Goal: Obtain resource: Obtain resource

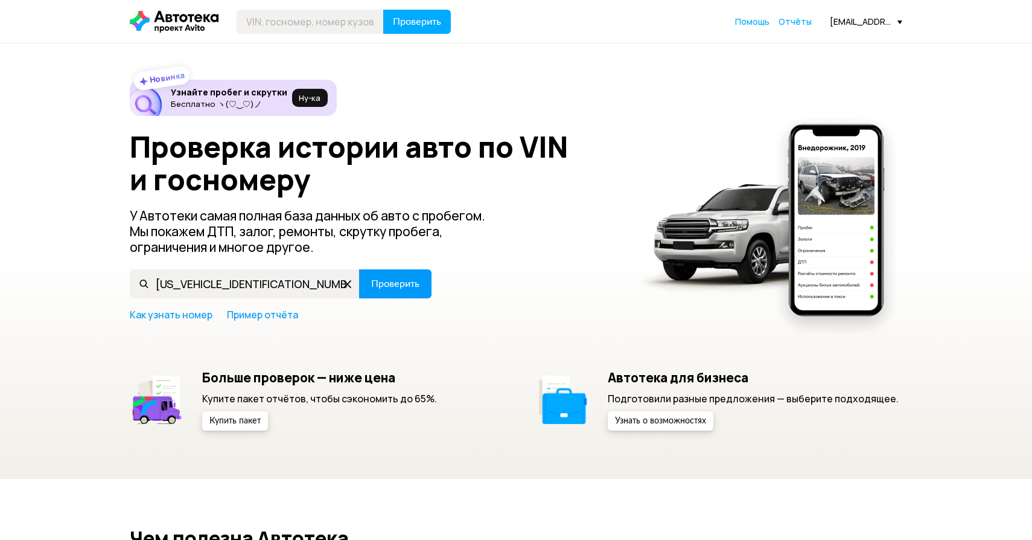
type input "[US_VEHICLE_IDENTIFICATION_NUMBER]"
click at [377, 289] on button "Проверить" at bounding box center [395, 283] width 72 height 29
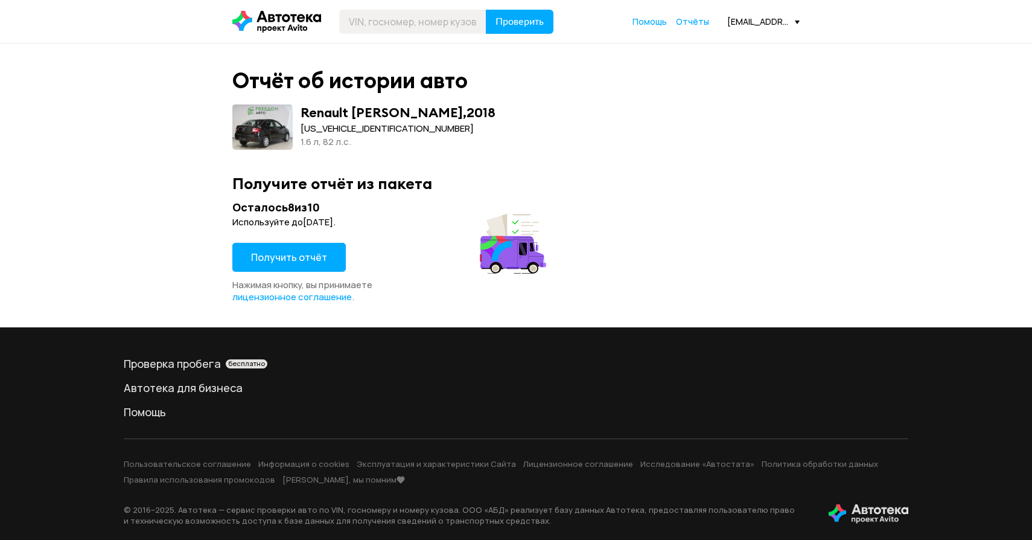
click at [314, 267] on button "Получить отчёт" at bounding box center [288, 257] width 113 height 29
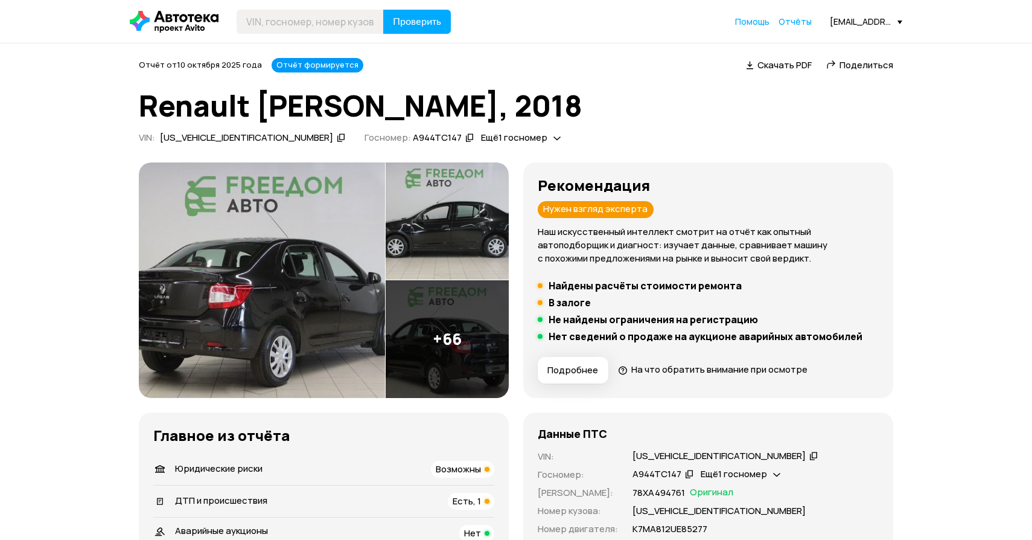
click at [258, 278] on img at bounding box center [262, 279] width 246 height 235
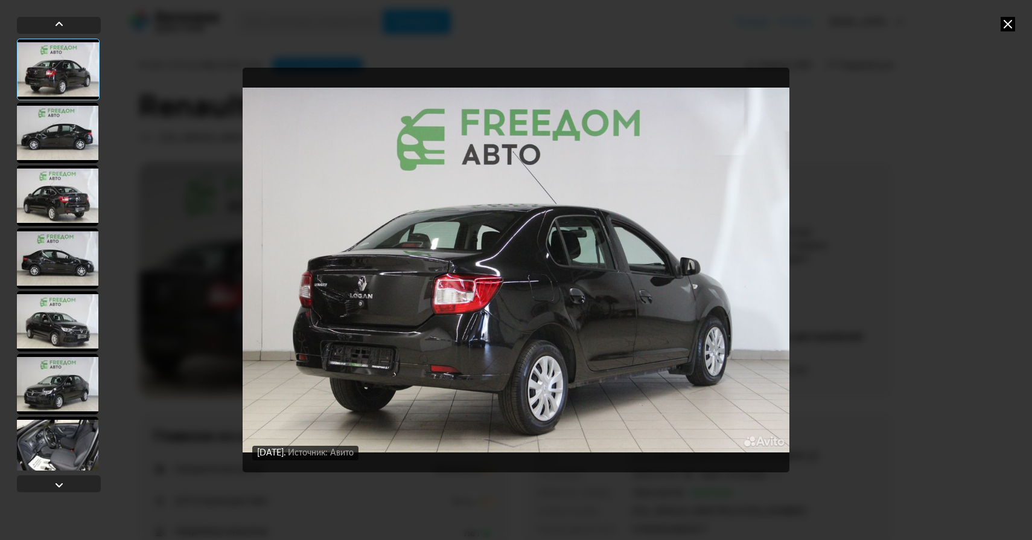
click at [68, 121] on div at bounding box center [57, 133] width 81 height 60
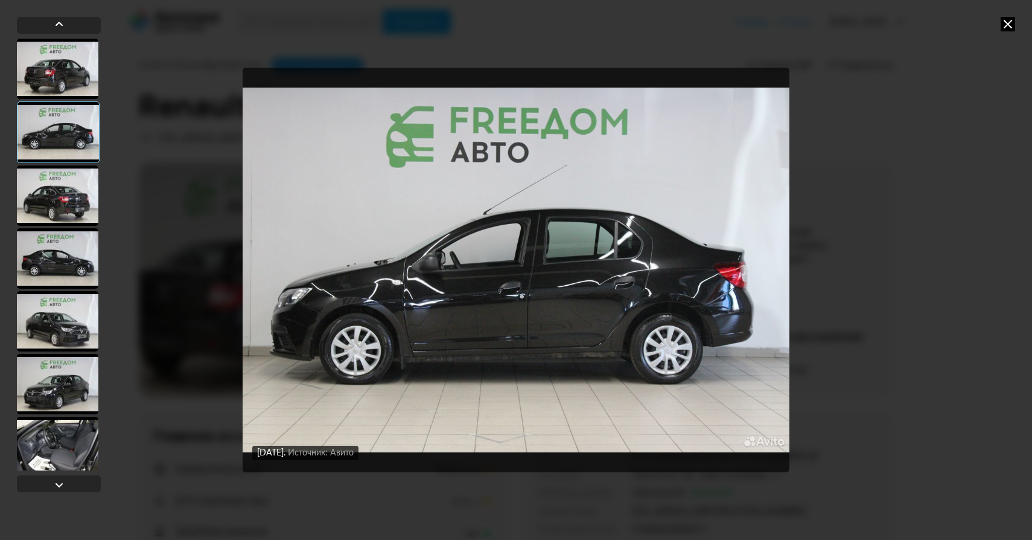
click at [62, 174] on div at bounding box center [57, 195] width 81 height 60
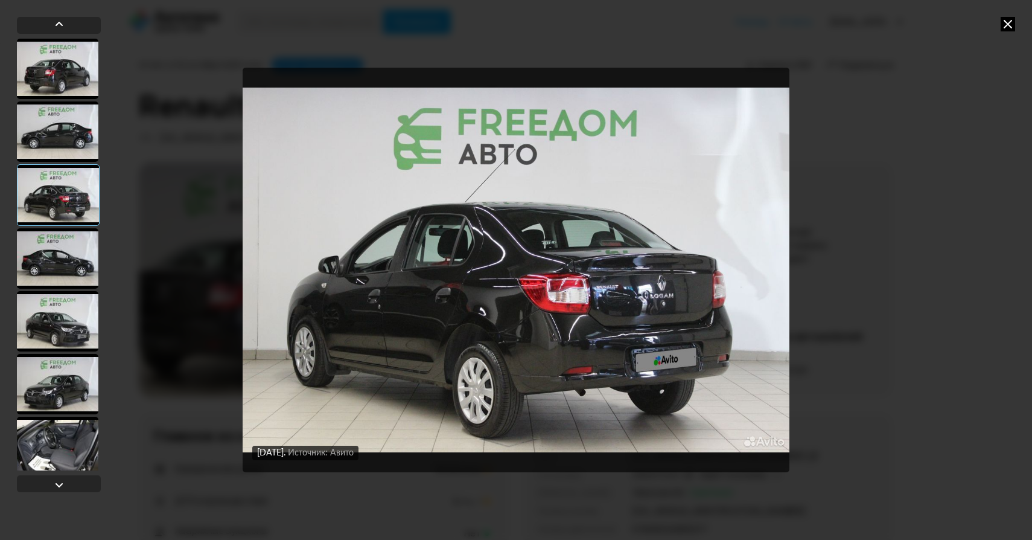
click at [75, 156] on div at bounding box center [57, 131] width 81 height 60
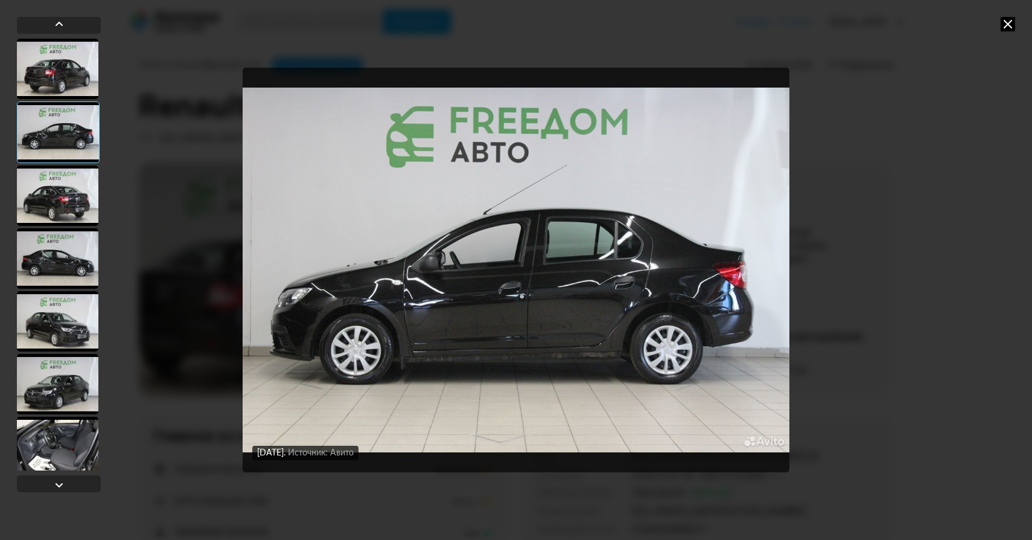
click at [66, 261] on div at bounding box center [57, 258] width 81 height 60
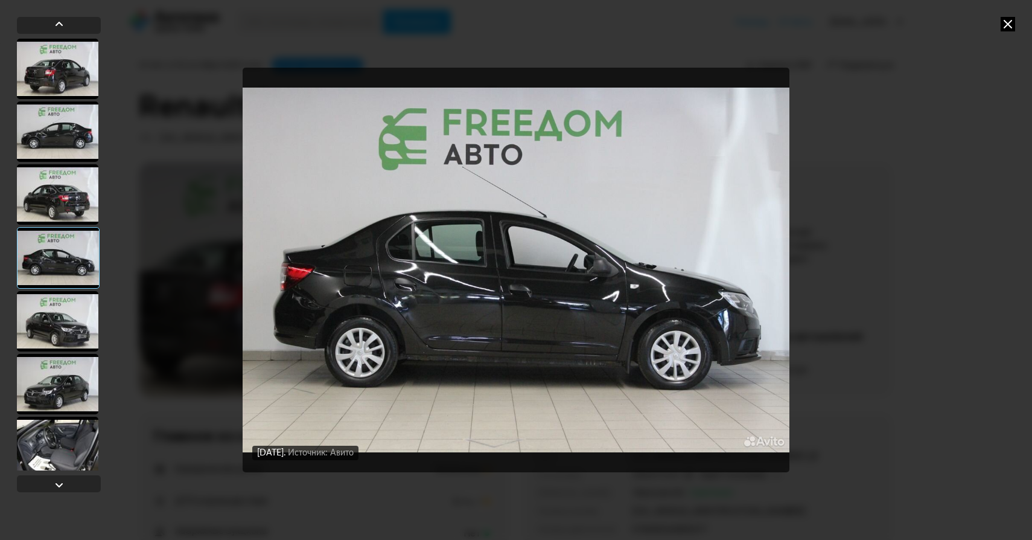
click at [56, 325] on div at bounding box center [57, 321] width 81 height 60
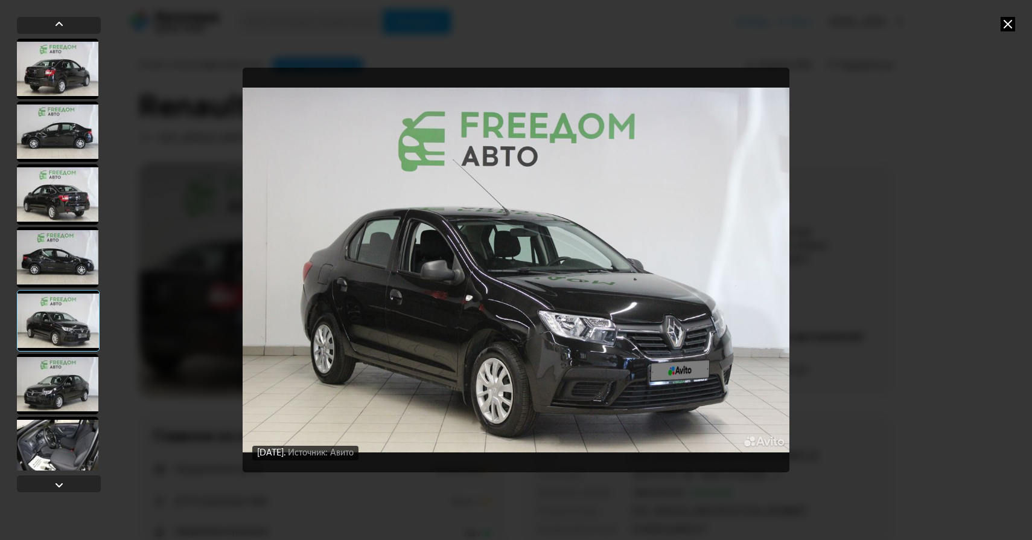
click at [65, 383] on div at bounding box center [57, 384] width 81 height 60
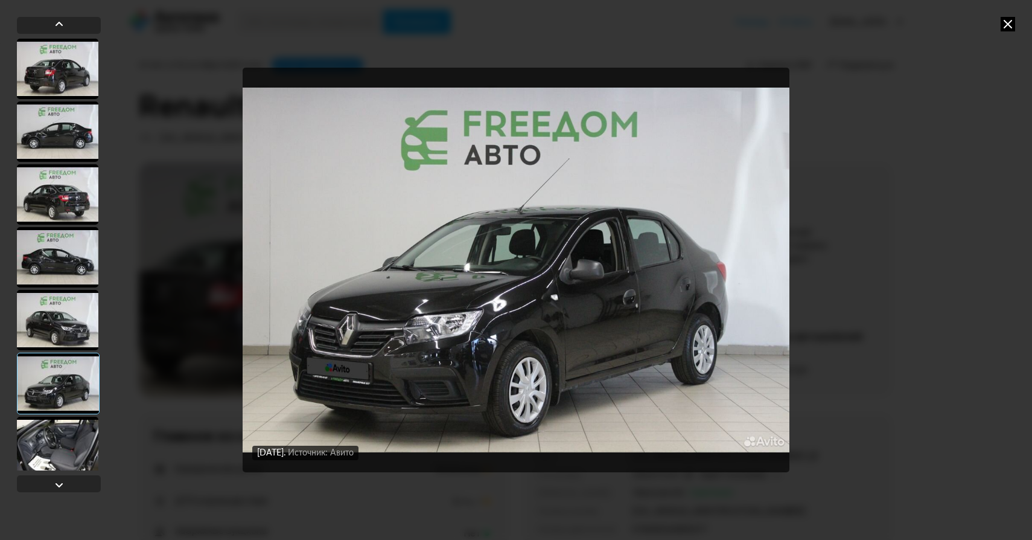
click at [64, 428] on div at bounding box center [57, 446] width 81 height 60
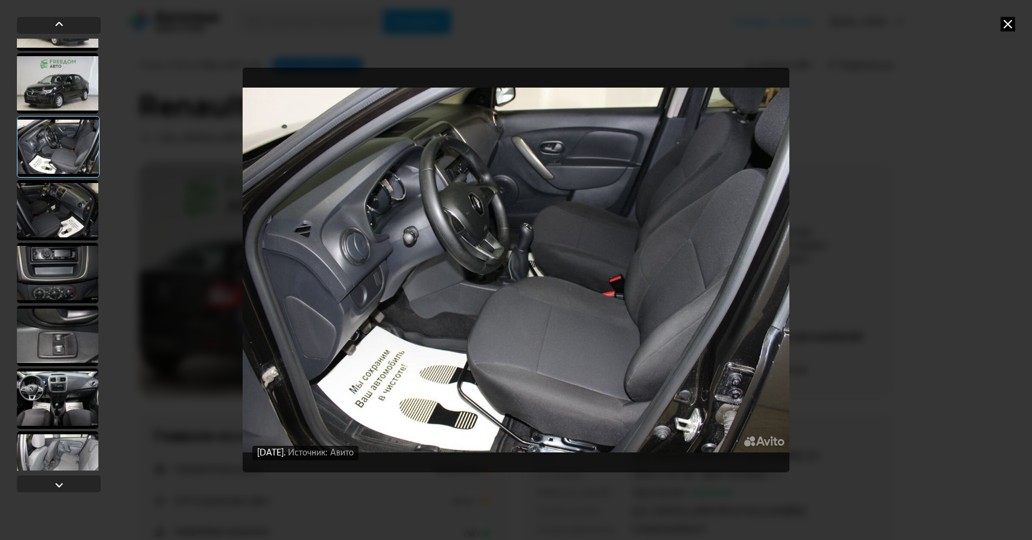
scroll to position [339, 0]
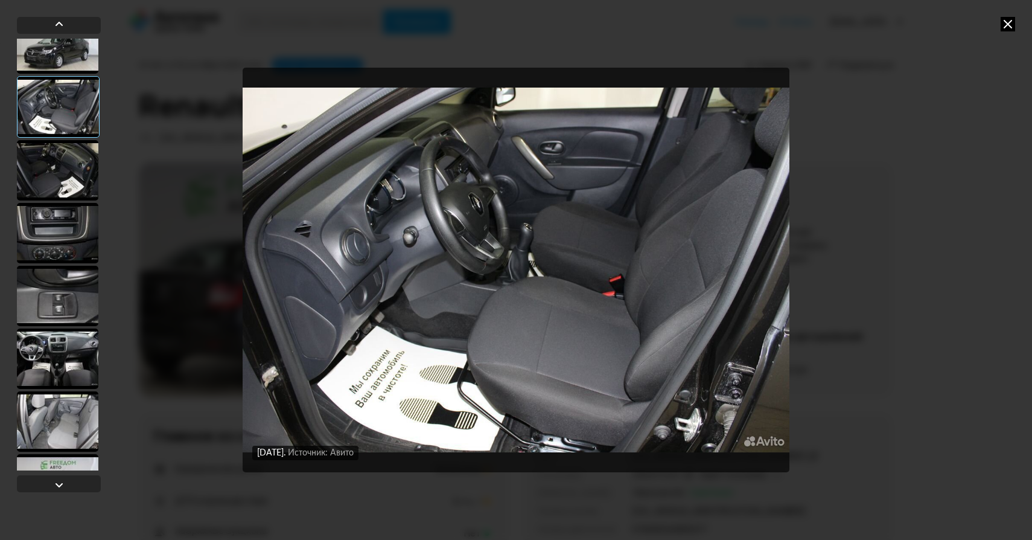
click at [74, 168] on div at bounding box center [57, 170] width 81 height 60
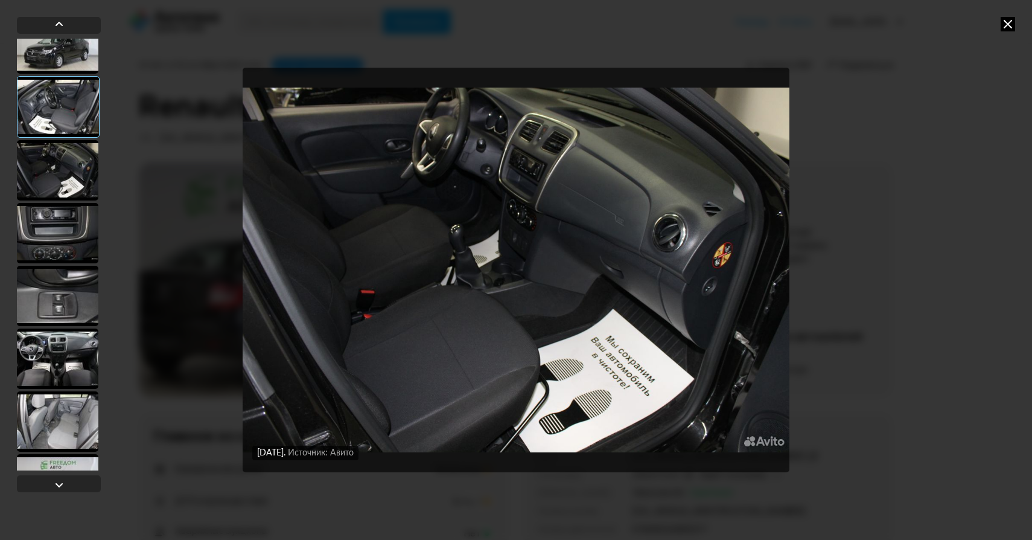
click at [66, 219] on div at bounding box center [57, 233] width 81 height 60
click at [61, 226] on div at bounding box center [57, 233] width 81 height 60
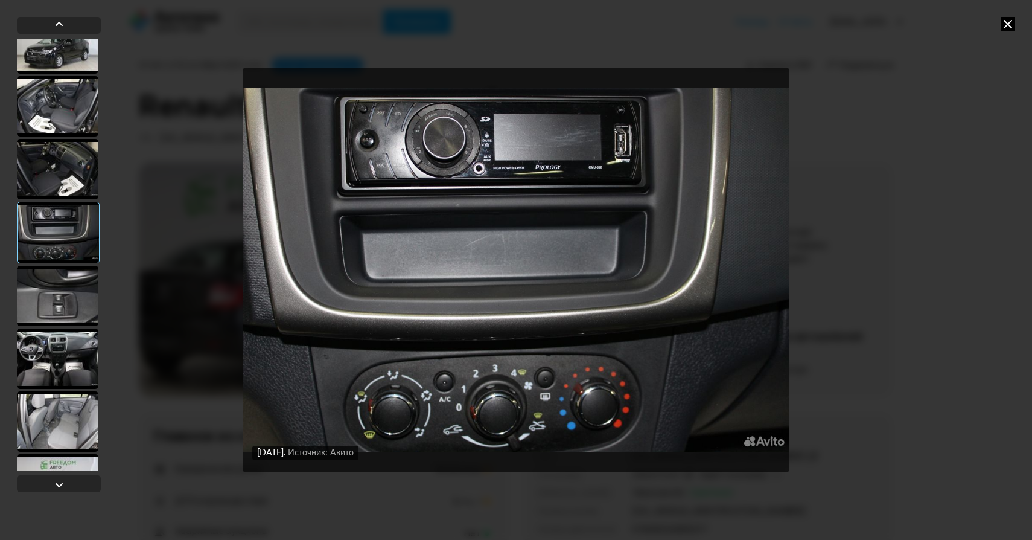
click at [67, 313] on div at bounding box center [57, 296] width 81 height 60
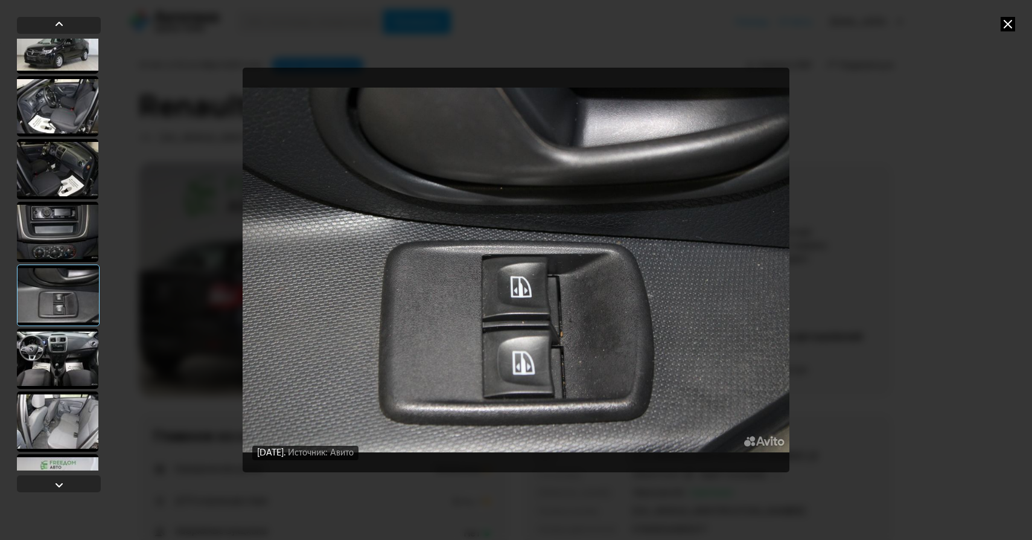
click at [70, 366] on div at bounding box center [57, 358] width 81 height 60
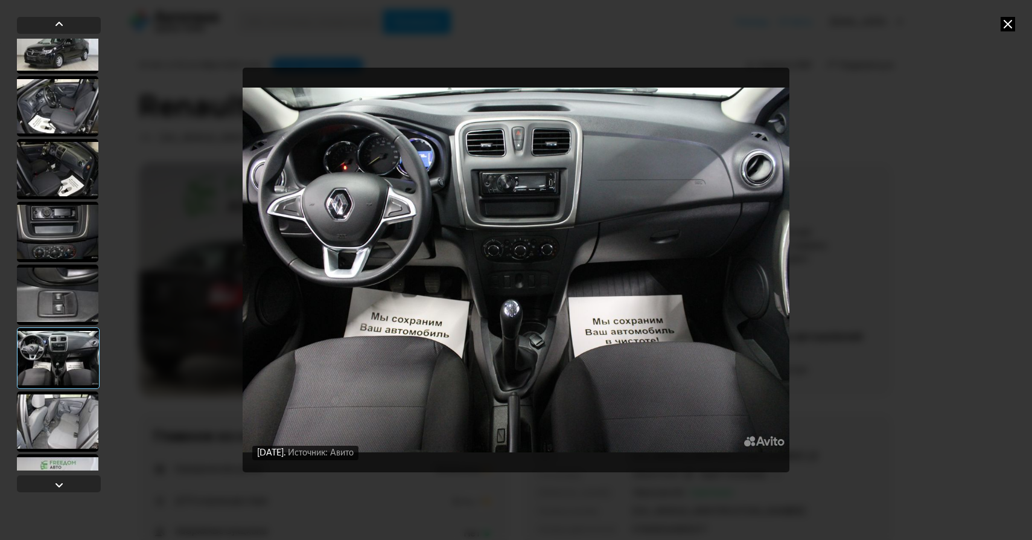
click at [66, 419] on div at bounding box center [57, 421] width 81 height 60
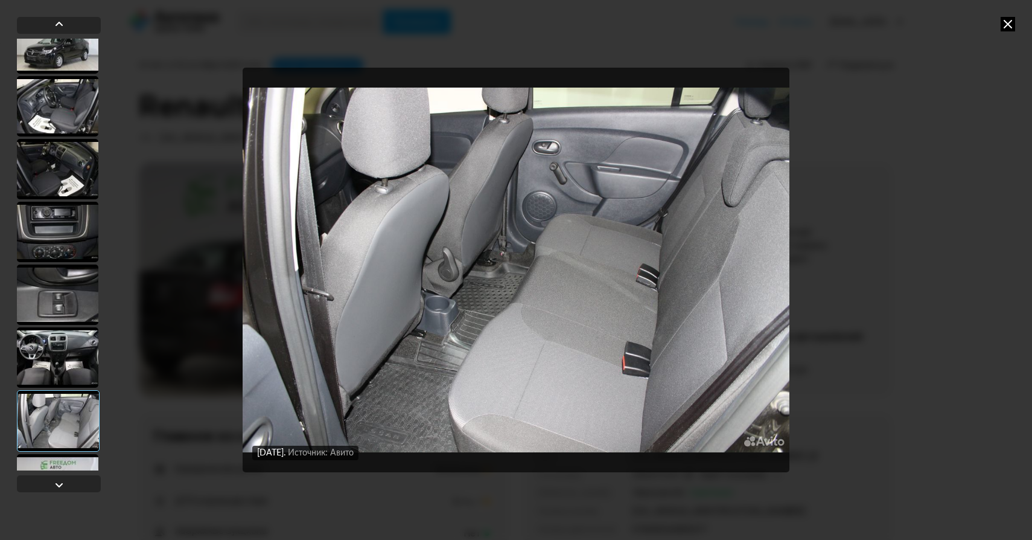
click at [72, 287] on div at bounding box center [57, 294] width 81 height 60
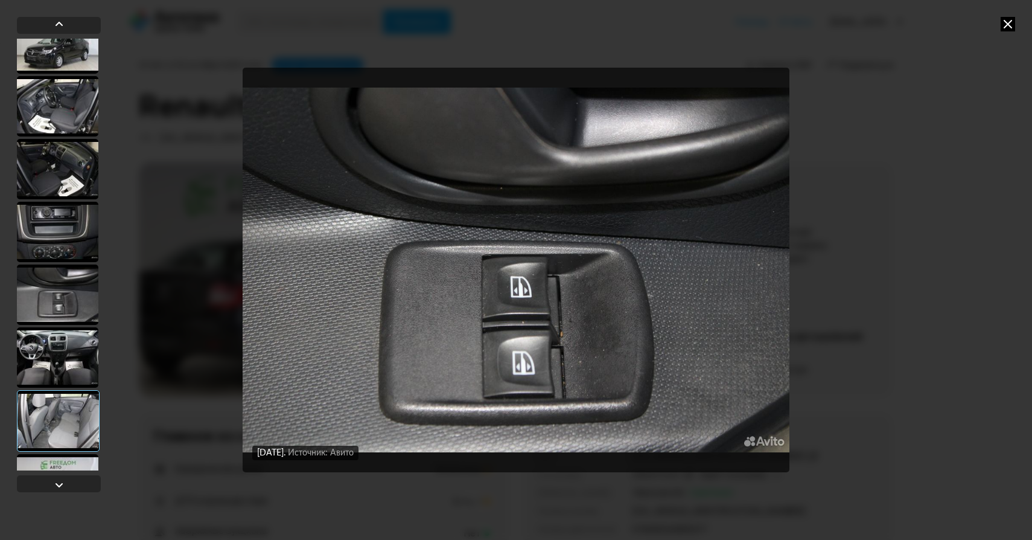
click at [65, 375] on div at bounding box center [57, 357] width 81 height 60
click at [71, 360] on div at bounding box center [57, 358] width 81 height 60
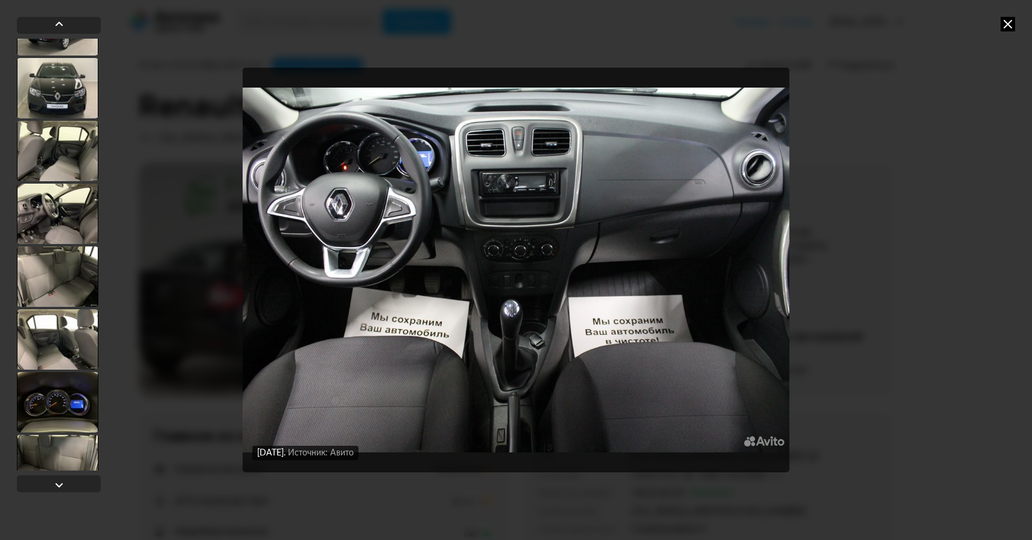
scroll to position [1771, 0]
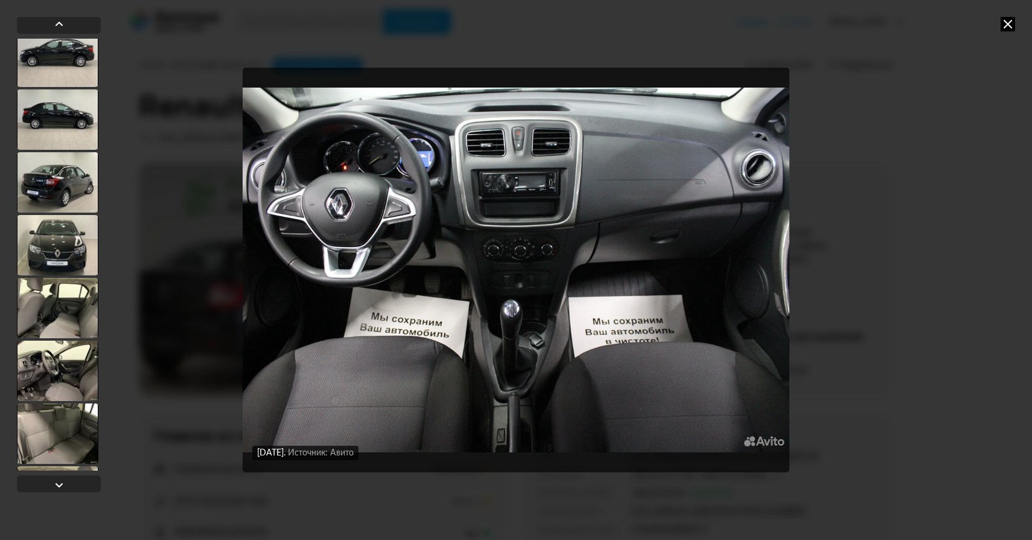
click at [71, 296] on div at bounding box center [57, 308] width 81 height 60
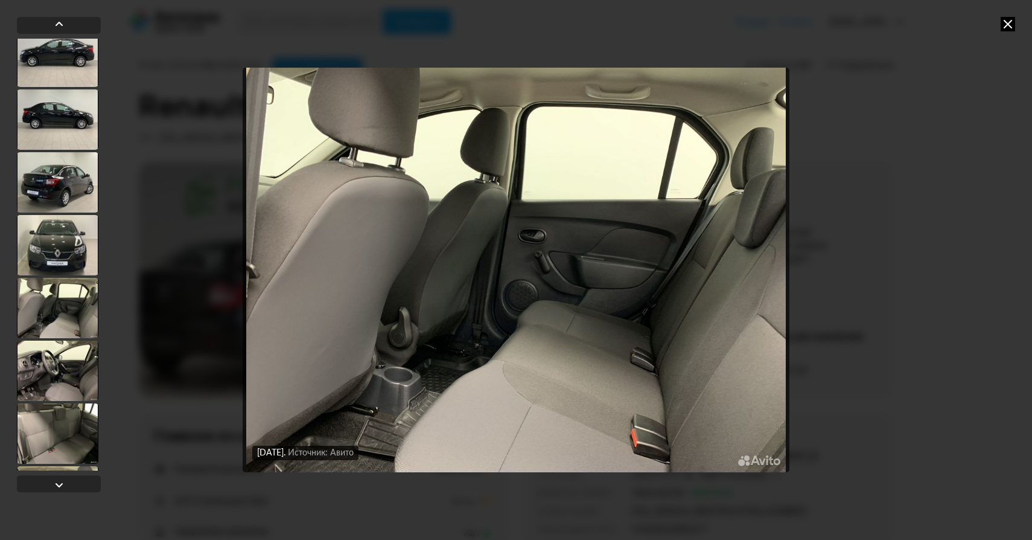
scroll to position [1769, 0]
click at [70, 178] on div at bounding box center [57, 182] width 81 height 60
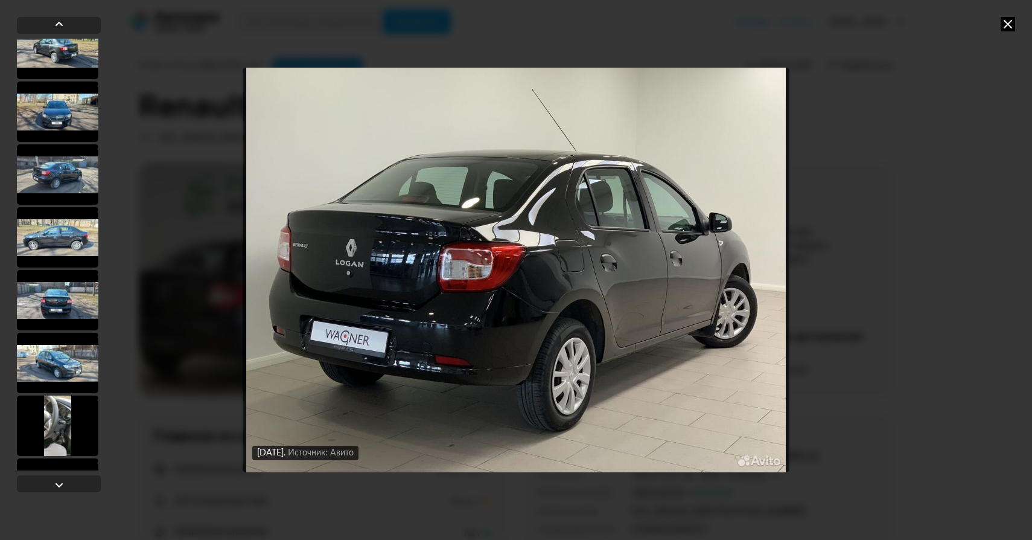
scroll to position [3013, 0]
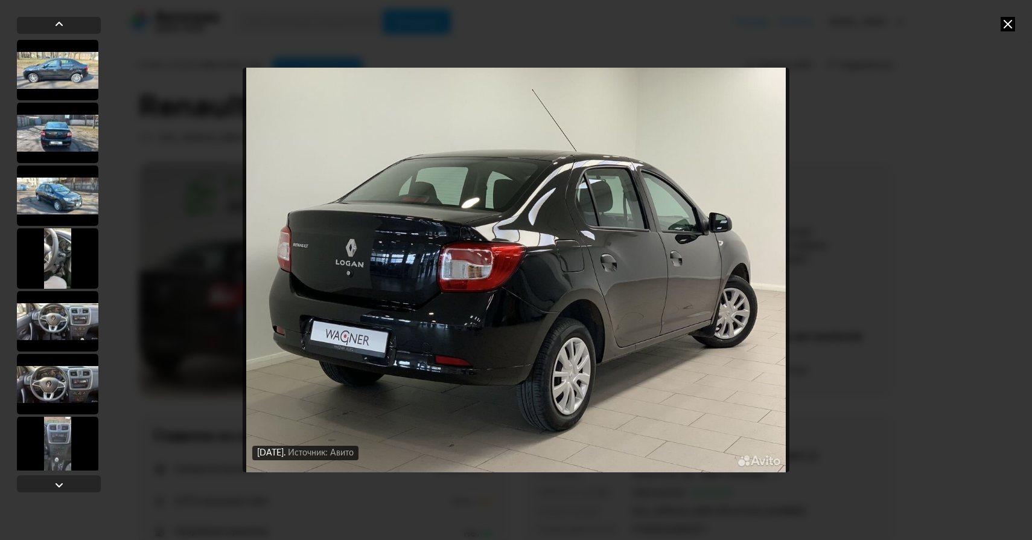
click at [64, 189] on div at bounding box center [57, 195] width 81 height 60
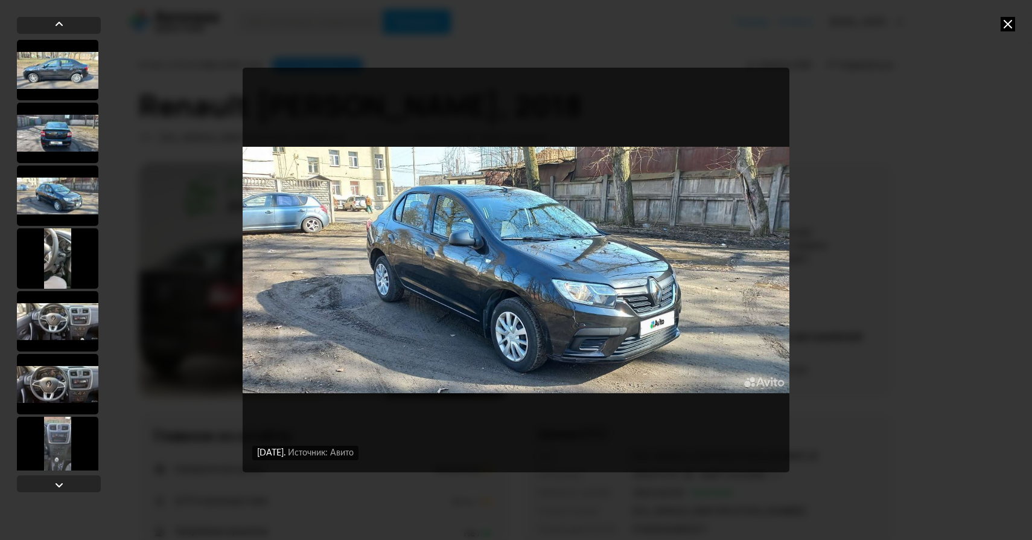
scroll to position [3011, 0]
click at [72, 141] on div at bounding box center [57, 133] width 81 height 60
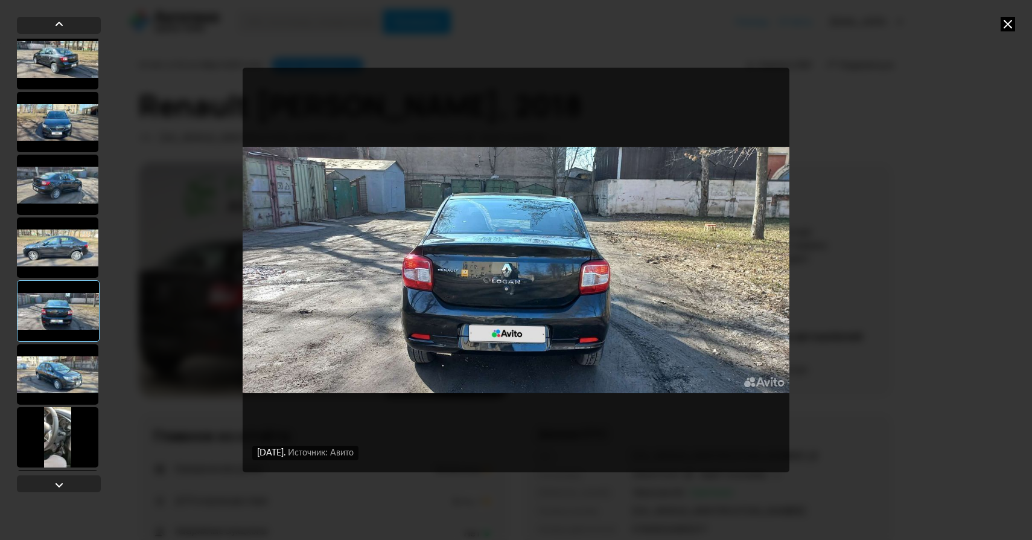
scroll to position [2826, 0]
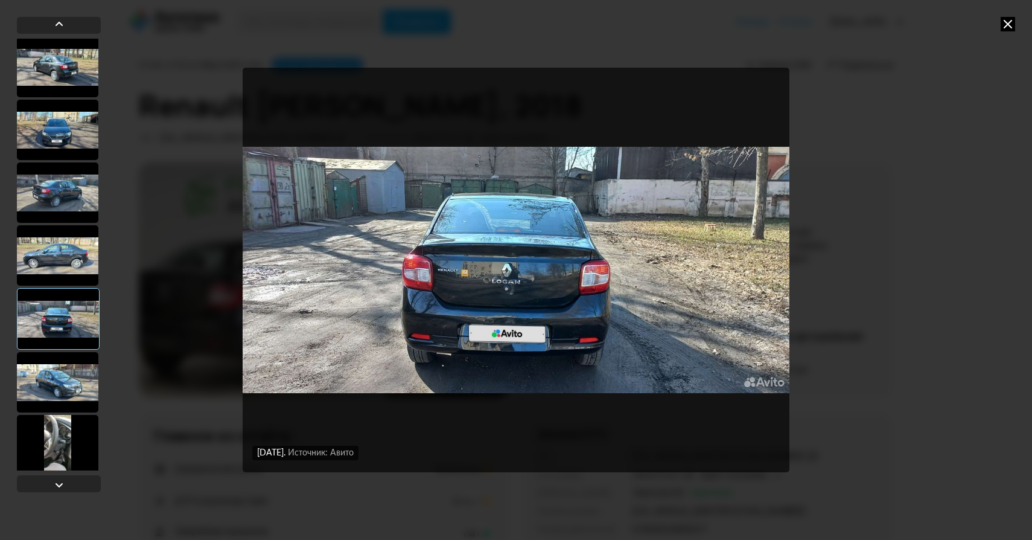
click at [68, 156] on div at bounding box center [57, 130] width 81 height 60
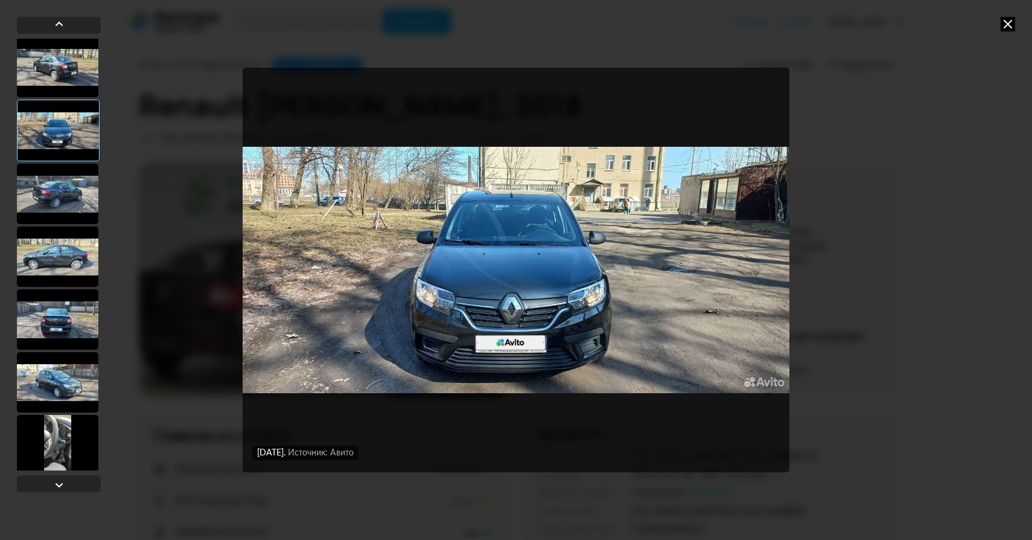
click at [65, 74] on div at bounding box center [57, 67] width 81 height 60
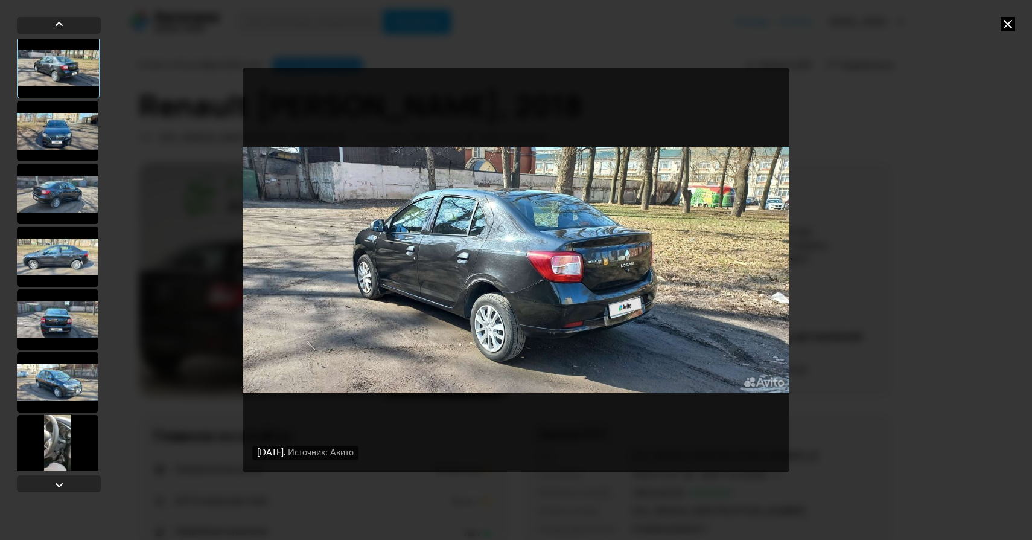
click at [65, 215] on div at bounding box center [57, 194] width 81 height 60
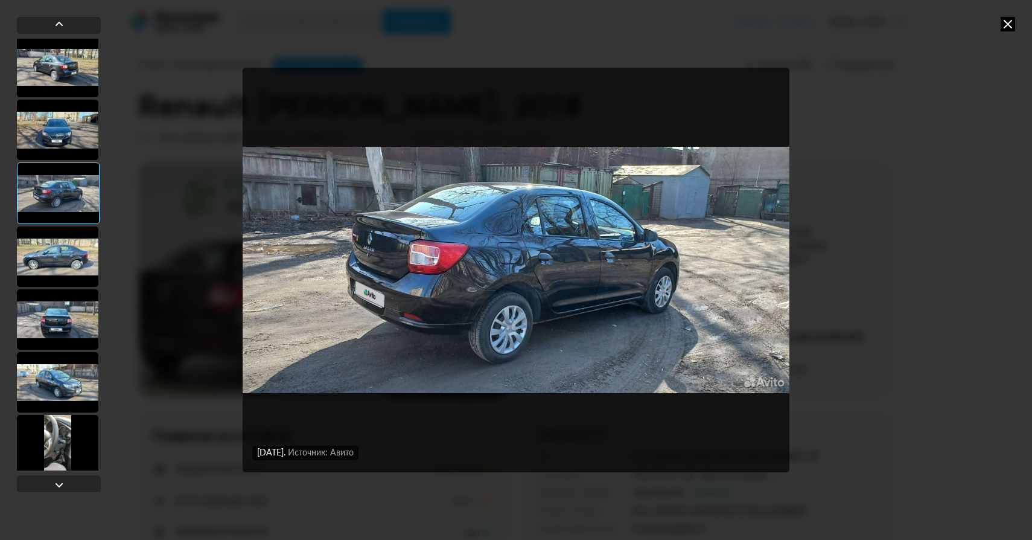
click at [65, 252] on div at bounding box center [57, 256] width 81 height 60
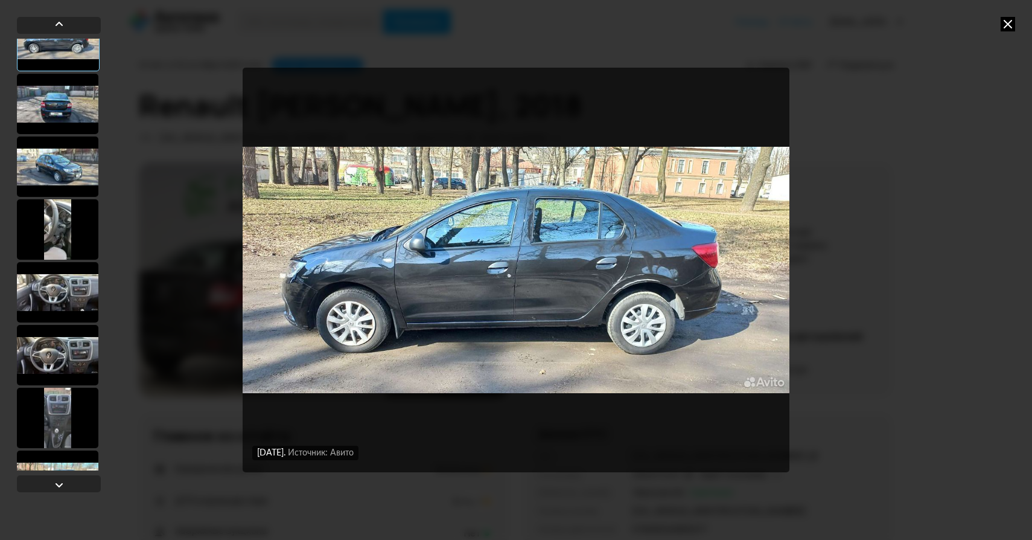
scroll to position [3189, 0]
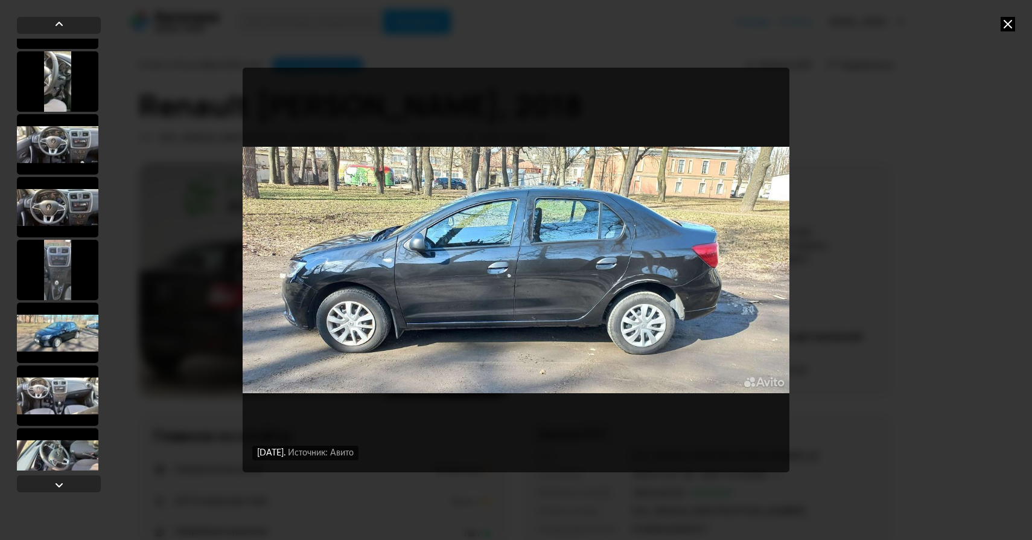
click at [75, 105] on div at bounding box center [57, 81] width 81 height 60
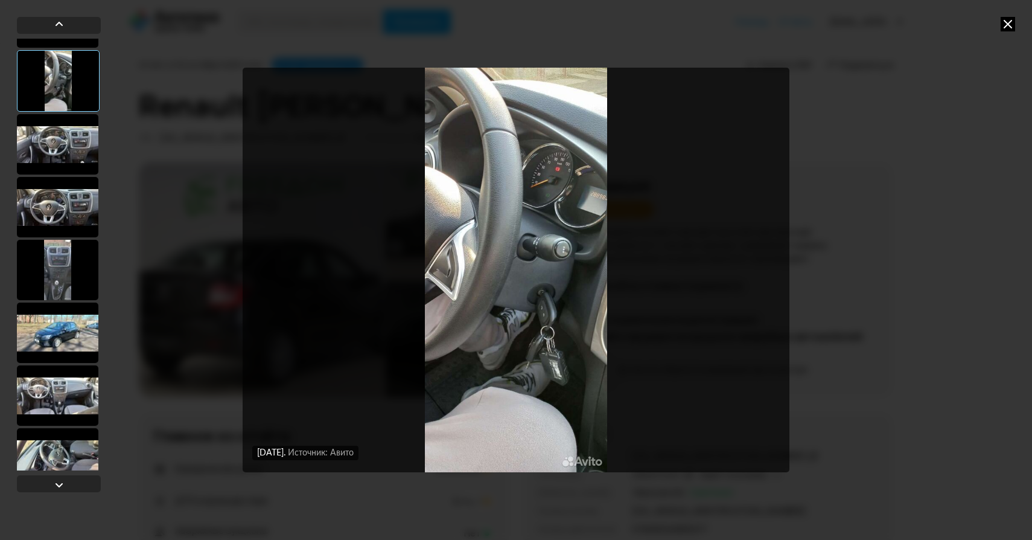
scroll to position [3188, 0]
click at [592, 194] on img "Go to Slide 52" at bounding box center [516, 270] width 547 height 405
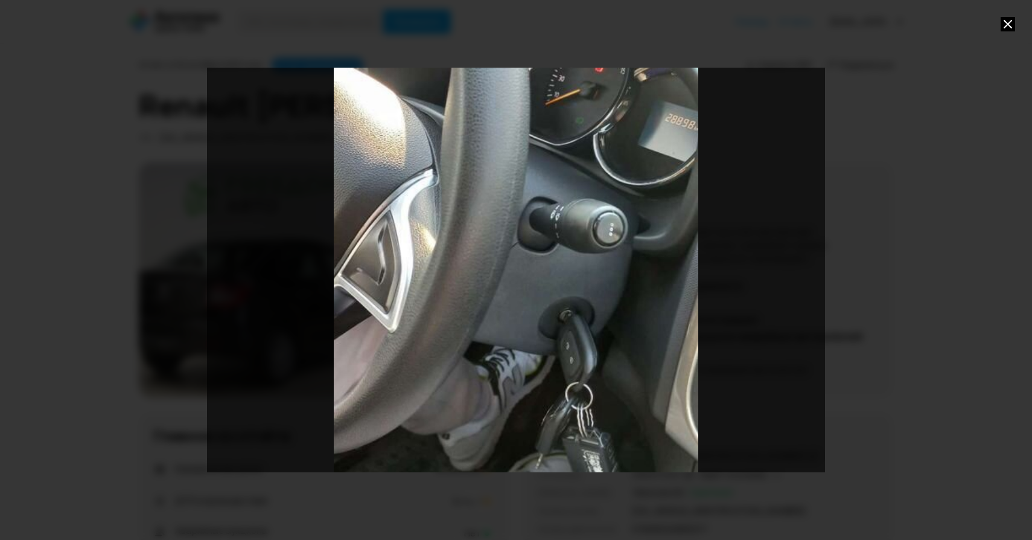
click at [626, 216] on div "Go to Slide 52" at bounding box center [516, 269] width 1236 height 809
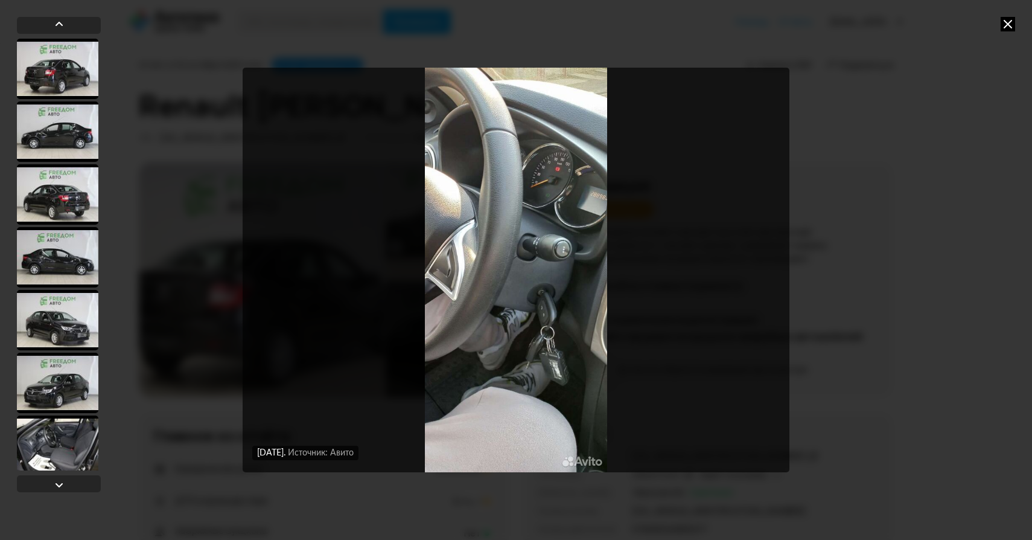
click at [75, 267] on div at bounding box center [57, 257] width 81 height 60
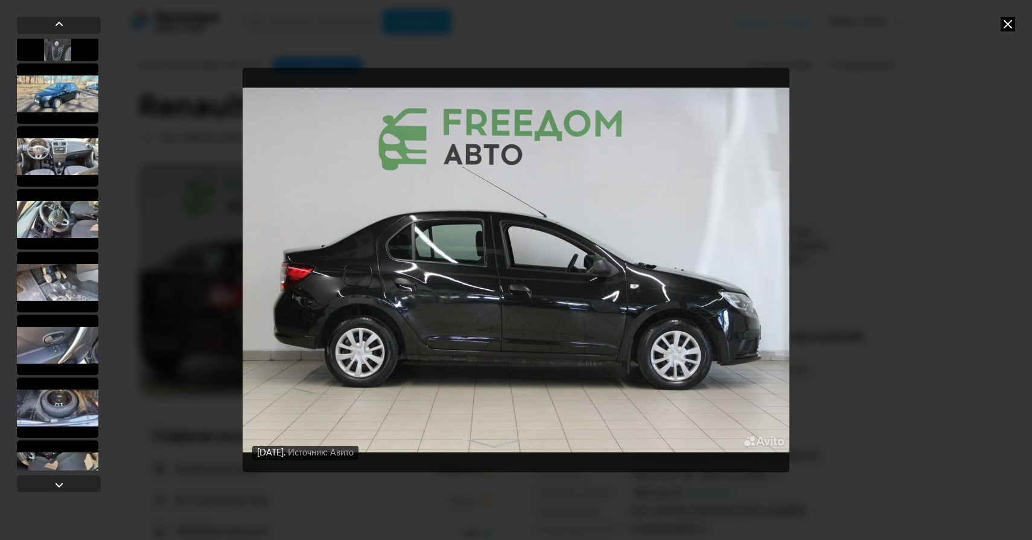
scroll to position [3407, 0]
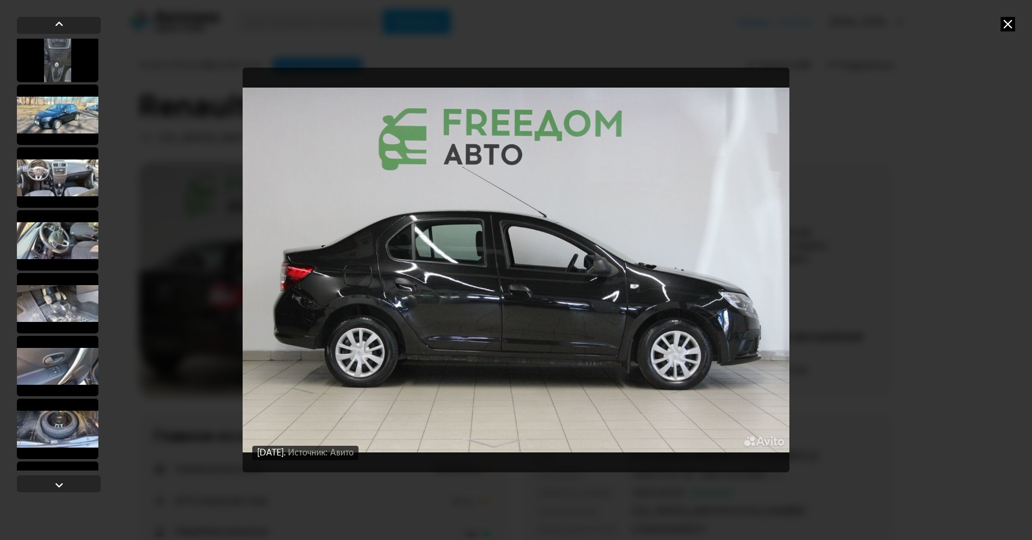
click at [74, 295] on div at bounding box center [57, 303] width 81 height 60
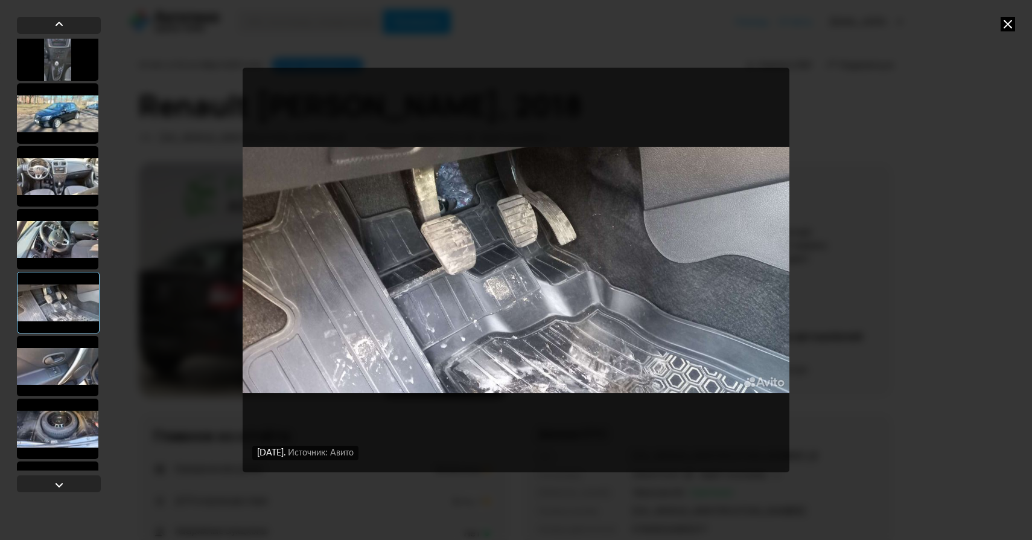
scroll to position [3406, 0]
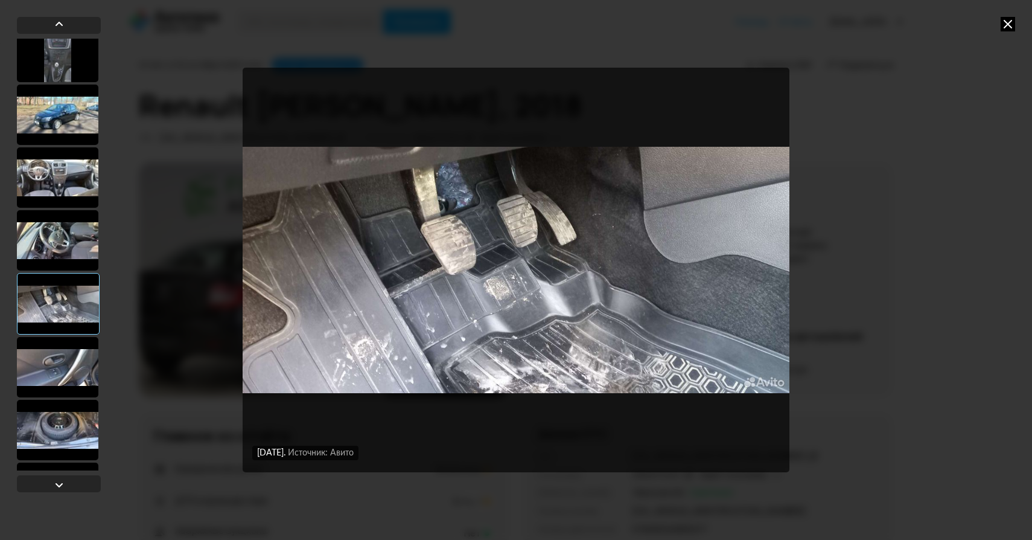
click at [63, 240] on div at bounding box center [57, 240] width 81 height 60
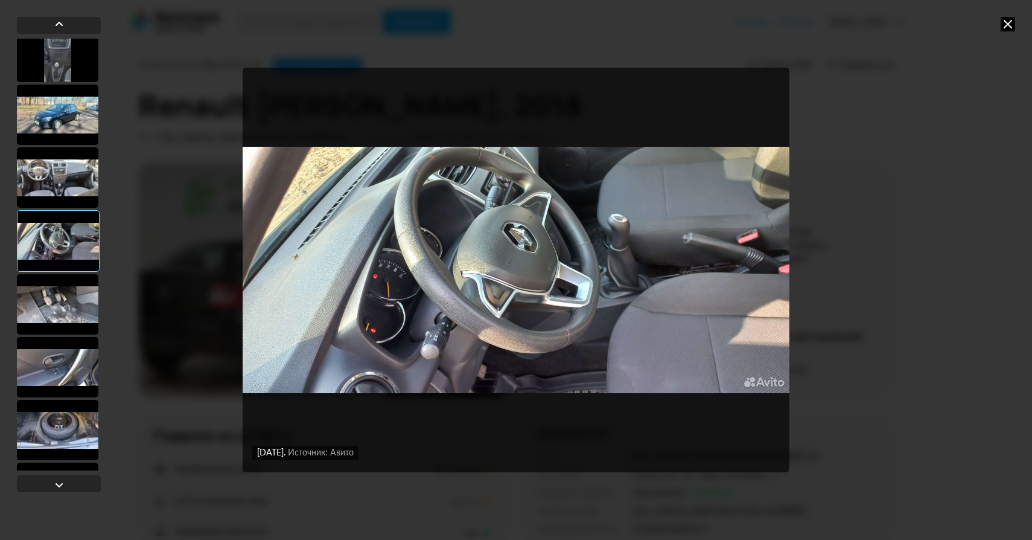
click at [62, 181] on div at bounding box center [57, 177] width 81 height 60
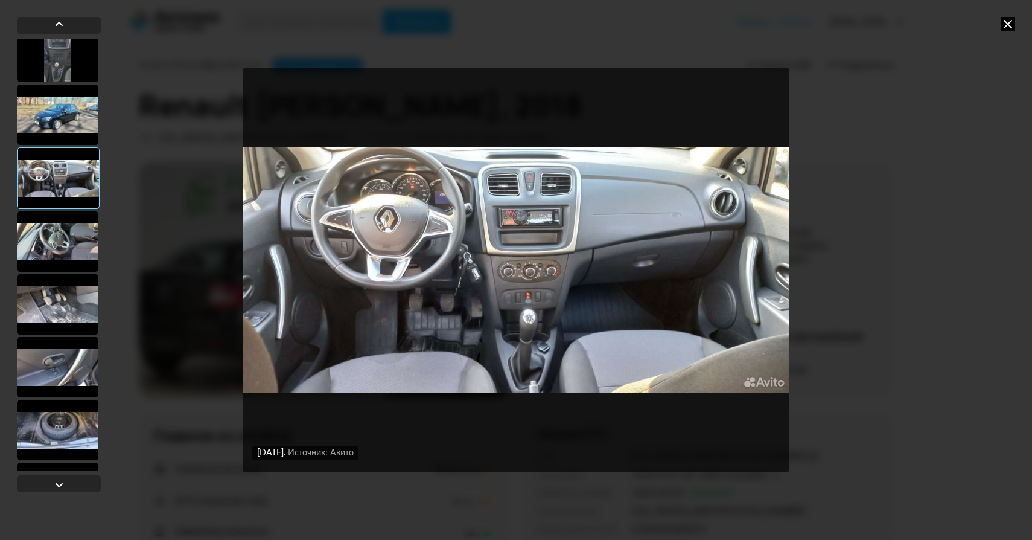
click at [66, 127] on div at bounding box center [57, 114] width 81 height 60
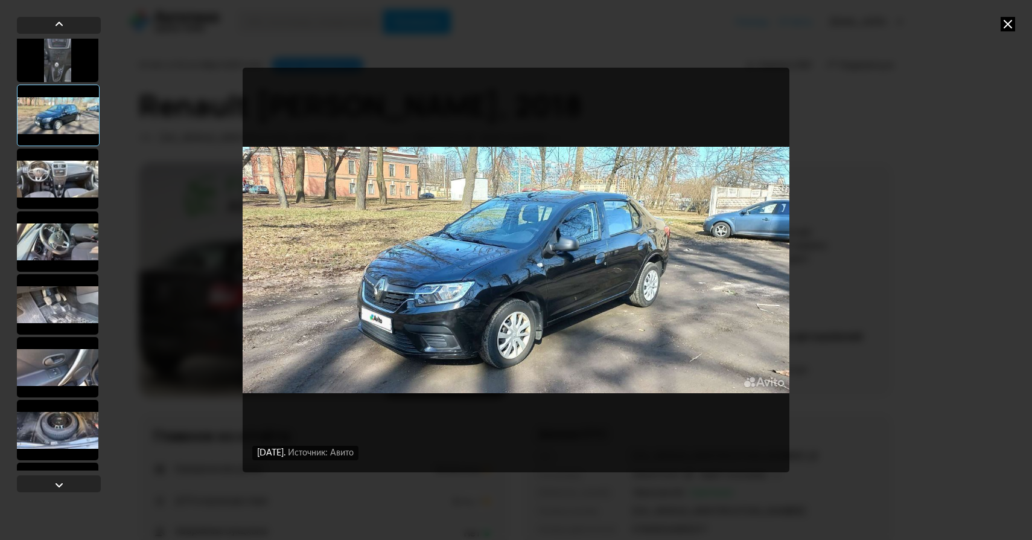
scroll to position [3900, 0]
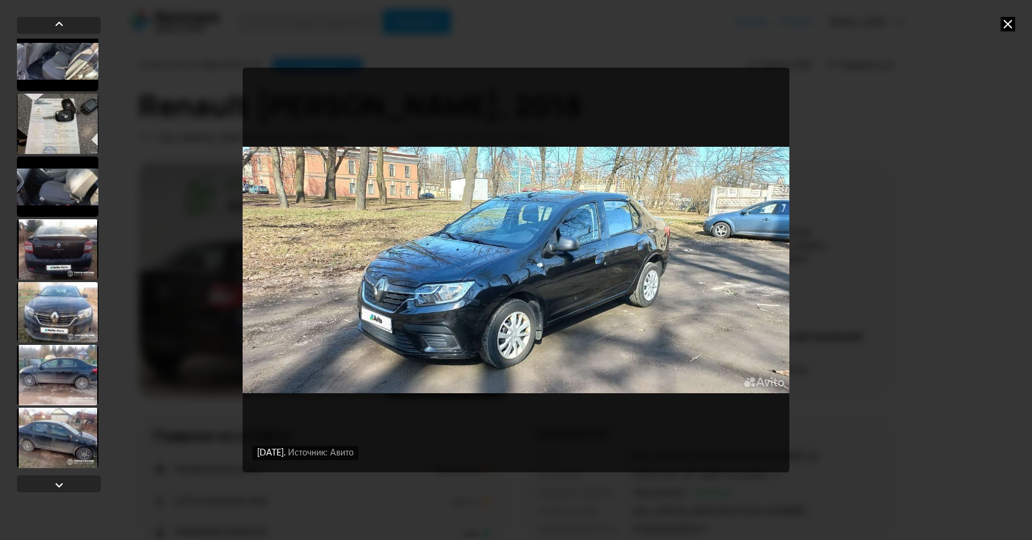
click at [52, 433] on div at bounding box center [57, 437] width 81 height 60
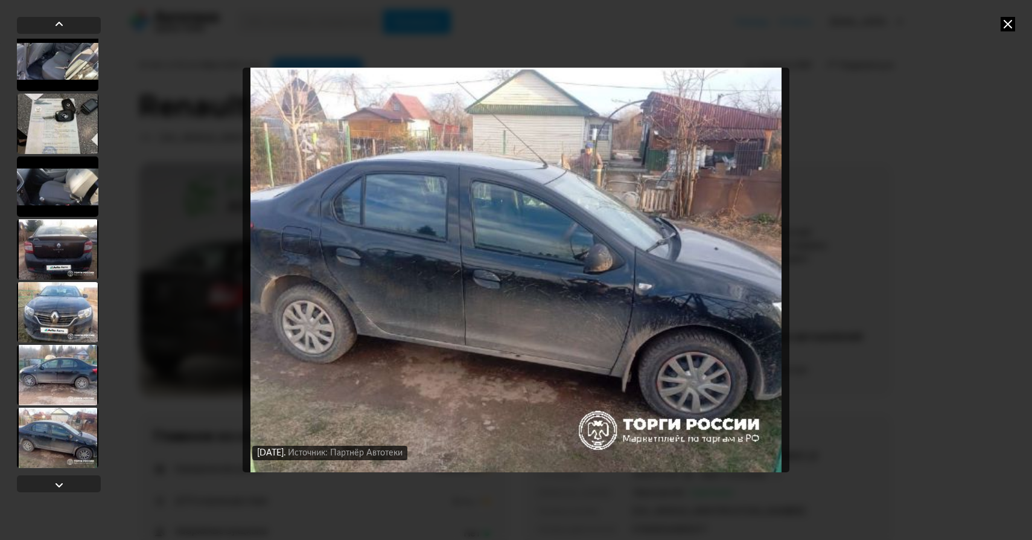
scroll to position [3899, 0]
click at [65, 369] on div at bounding box center [57, 375] width 81 height 60
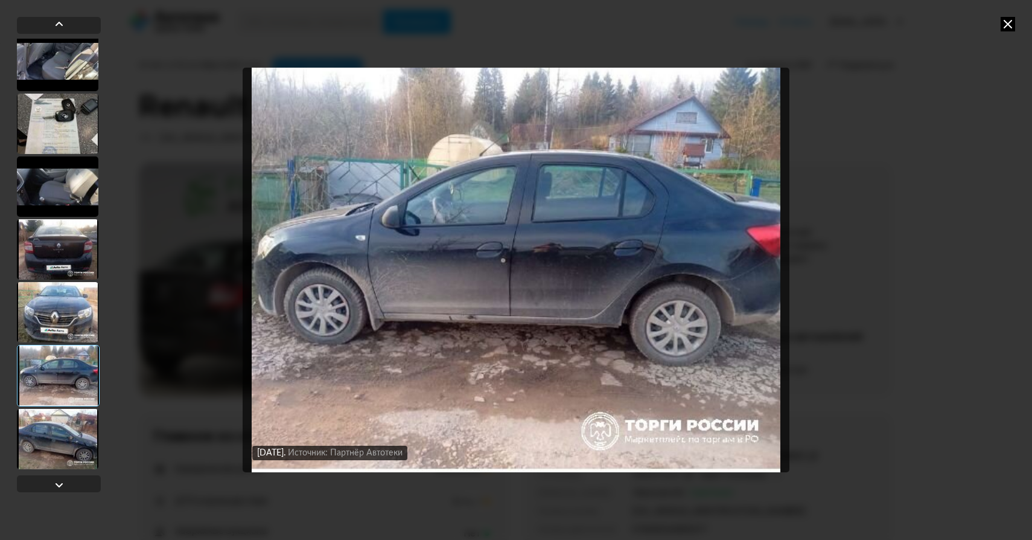
click at [68, 311] on div at bounding box center [57, 312] width 81 height 60
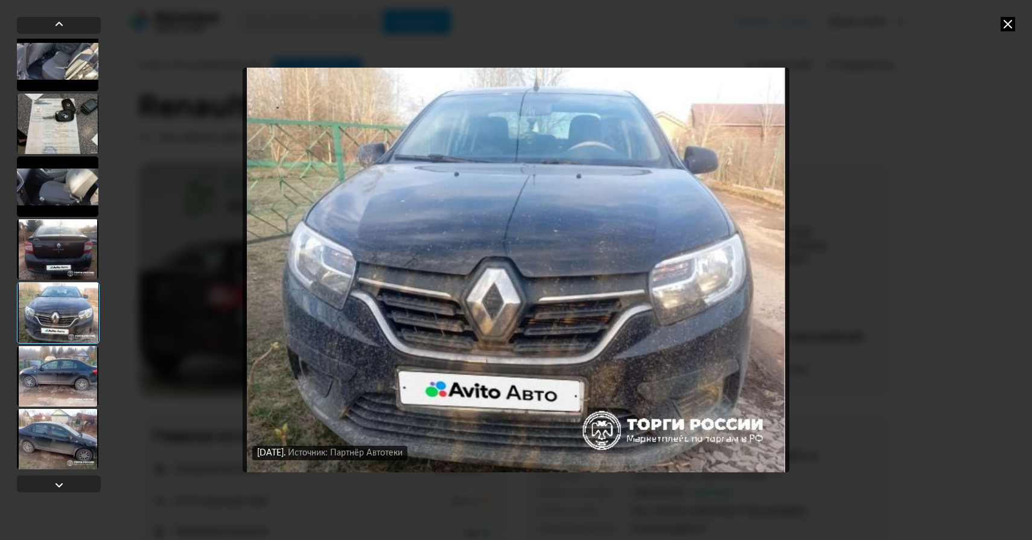
click at [955, 139] on div "[DATE] Источник: Авито [DATE] Источник: Авито [DATE] Источник: Авито [DATE] Ист…" at bounding box center [516, 270] width 1032 height 540
click at [1010, 25] on icon at bounding box center [1008, 24] width 14 height 14
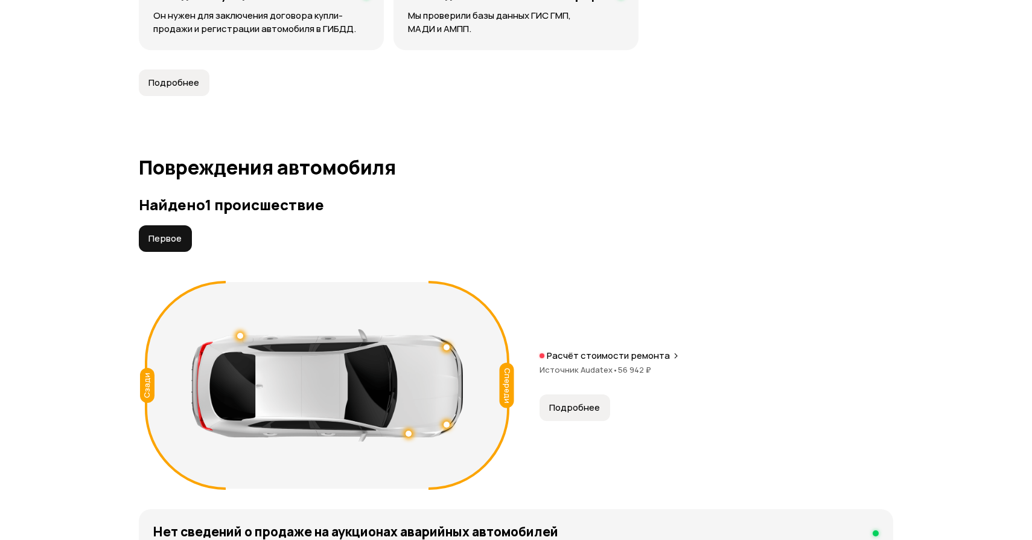
scroll to position [1124, 0]
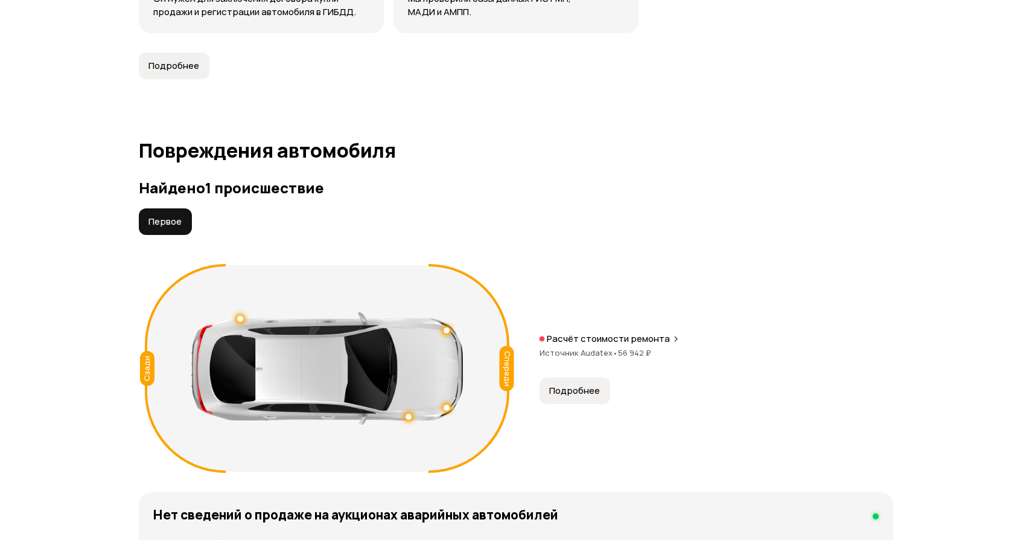
click at [571, 393] on span "Подробнее" at bounding box center [574, 390] width 51 height 12
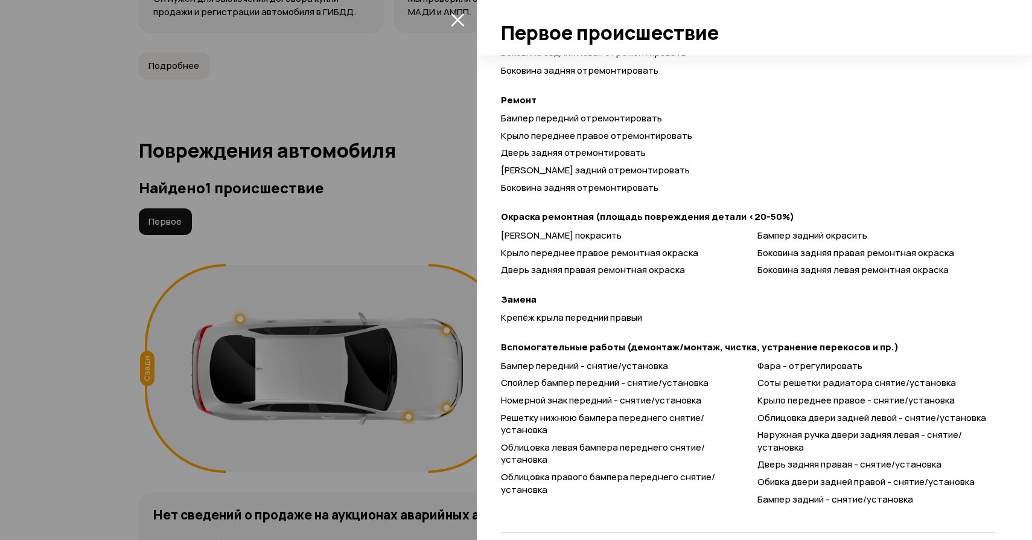
scroll to position [466, 0]
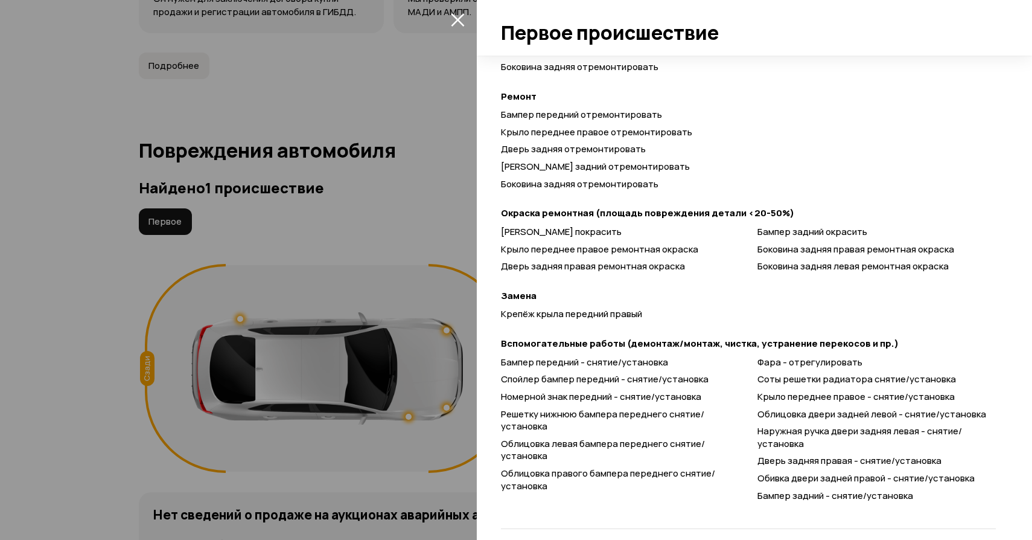
click at [392, 269] on div at bounding box center [516, 270] width 1032 height 540
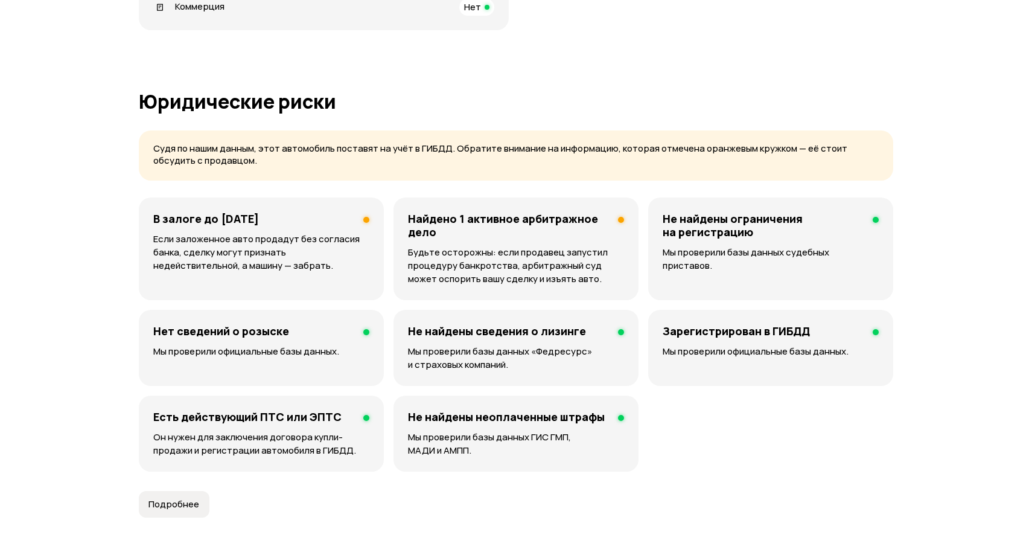
scroll to position [599, 0]
